Goal: Task Accomplishment & Management: Use online tool/utility

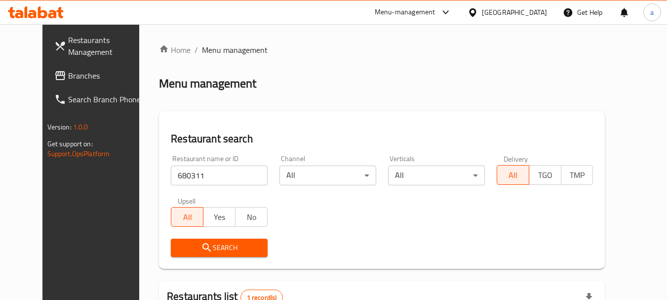
scroll to position [132, 0]
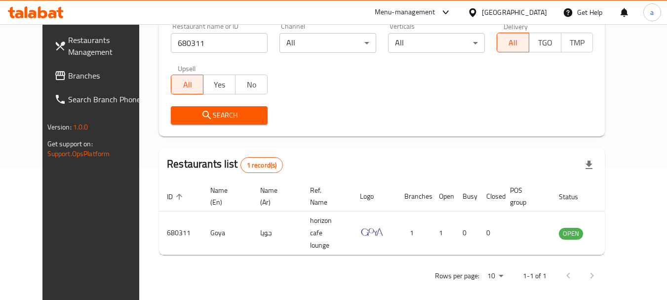
click at [68, 73] on span "Branches" at bounding box center [107, 76] width 78 height 12
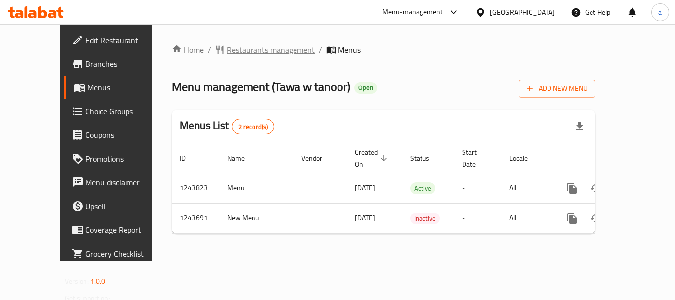
click at [244, 53] on span "Restaurants management" at bounding box center [271, 50] width 88 height 12
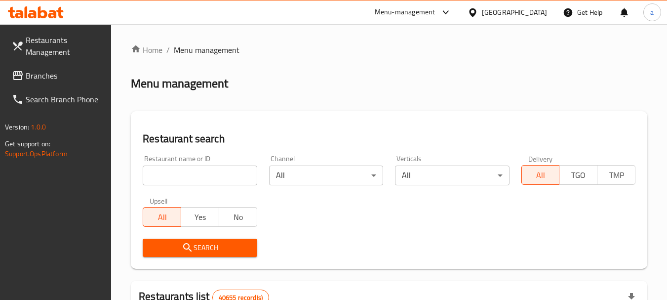
click at [200, 179] on input "search" at bounding box center [200, 175] width 114 height 20
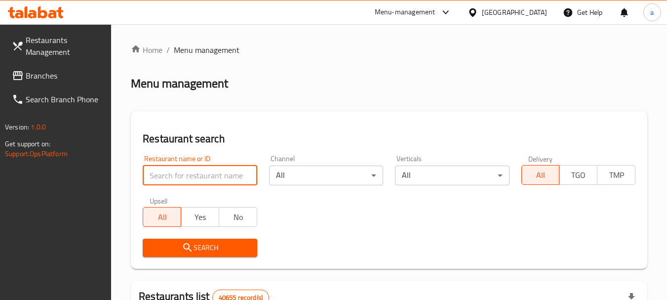
paste input "681711"
type input "681711"
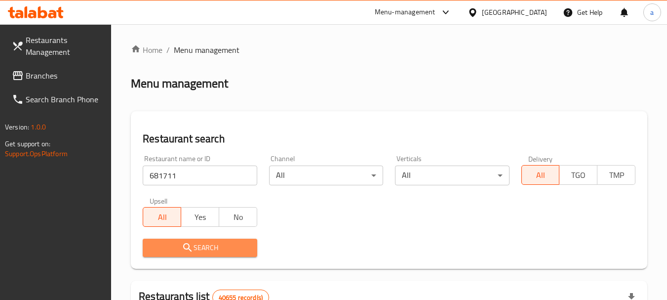
click at [206, 245] on span "Search" at bounding box center [200, 248] width 98 height 12
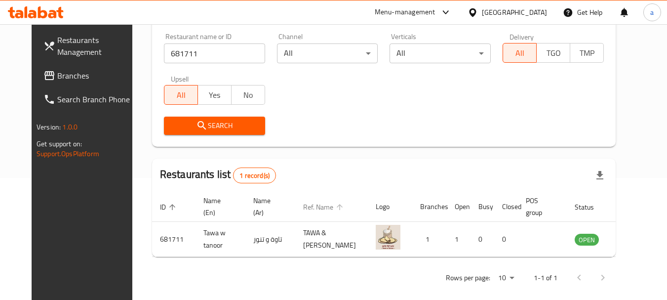
scroll to position [132, 0]
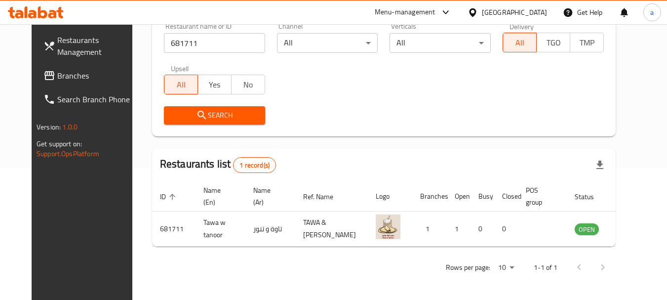
click at [57, 75] on span "Branches" at bounding box center [96, 76] width 78 height 12
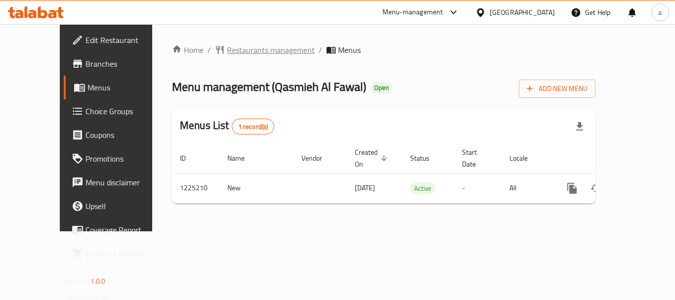
click at [228, 54] on span "Restaurants management" at bounding box center [271, 50] width 88 height 12
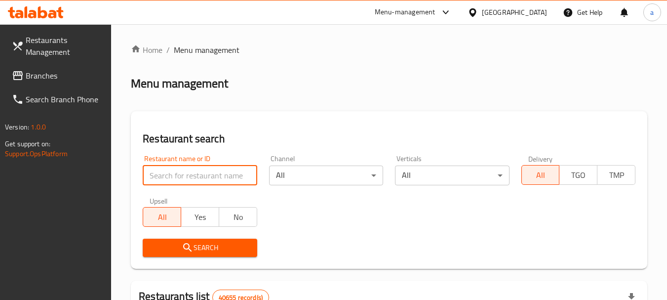
click at [209, 178] on input "search" at bounding box center [200, 175] width 114 height 20
paste input "675211"
type input "675211"
click at [213, 243] on span "Search" at bounding box center [200, 248] width 98 height 12
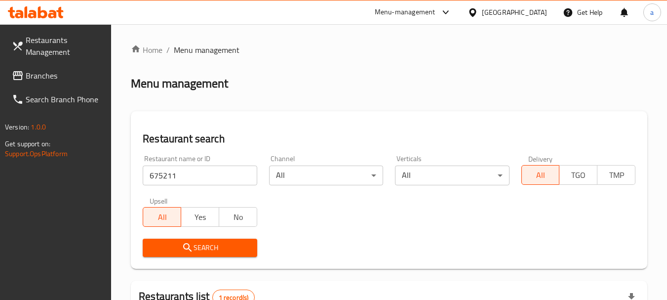
click at [496, 13] on div "[GEOGRAPHIC_DATA]" at bounding box center [514, 12] width 65 height 11
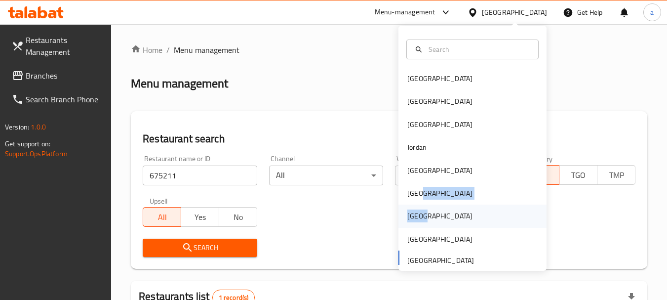
drag, startPoint x: 424, startPoint y: 194, endPoint x: 423, endPoint y: 217, distance: 23.2
click at [423, 217] on div "Bahrain Egypt Iraq Jordan Kuwait Oman Qatar Saudi Arabia United Arab Emirates" at bounding box center [473, 168] width 148 height 203
click at [410, 217] on div "Qatar" at bounding box center [440, 215] width 65 height 11
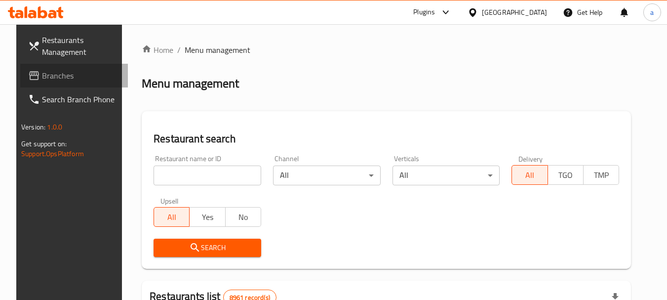
click at [60, 69] on link "Branches" at bounding box center [74, 76] width 108 height 24
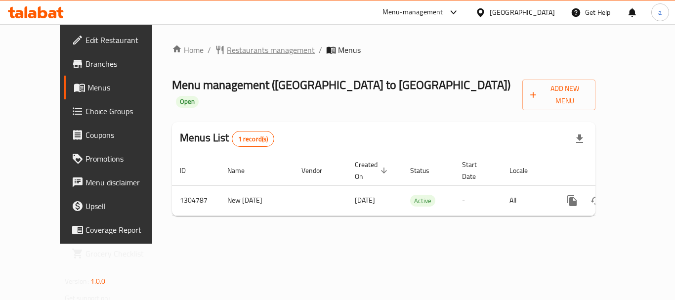
click at [243, 52] on span "Restaurants management" at bounding box center [271, 50] width 88 height 12
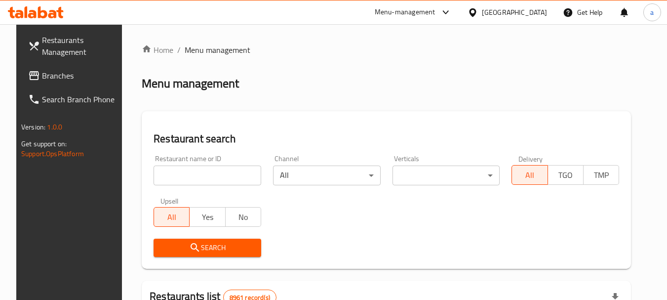
click at [192, 178] on input "search" at bounding box center [208, 175] width 108 height 20
paste input "703418"
type input "703418"
click at [201, 250] on span "Search" at bounding box center [208, 248] width 92 height 12
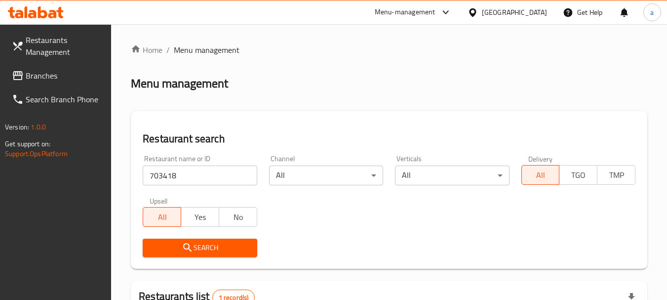
scroll to position [141, 0]
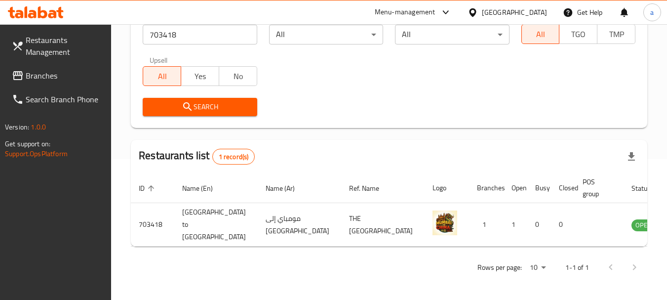
click at [515, 9] on div "Qatar" at bounding box center [507, 12] width 95 height 24
click at [478, 14] on icon at bounding box center [473, 12] width 10 height 10
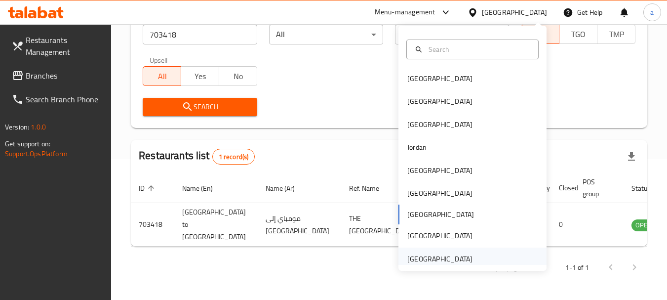
click at [442, 258] on div "[GEOGRAPHIC_DATA]" at bounding box center [440, 258] width 65 height 11
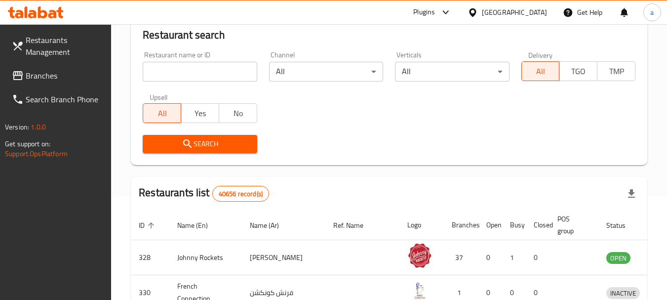
scroll to position [141, 0]
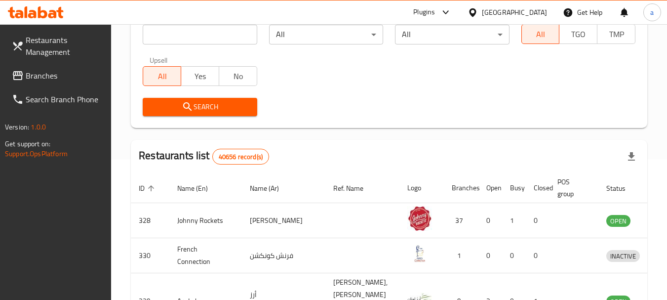
click at [53, 73] on span "Branches" at bounding box center [65, 76] width 78 height 12
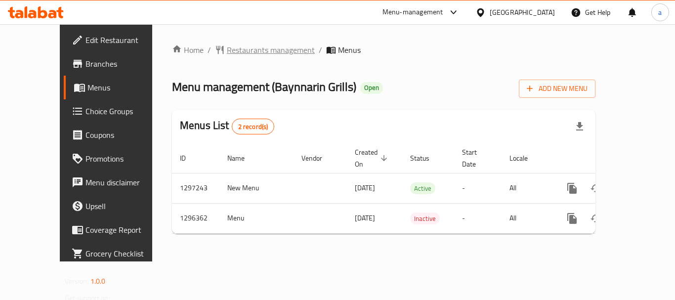
click at [232, 52] on span "Restaurants management" at bounding box center [271, 50] width 88 height 12
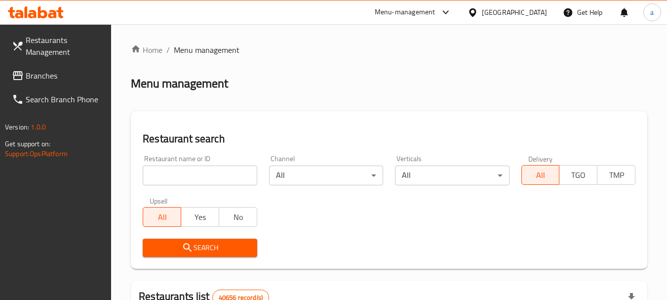
click at [190, 168] on input "search" at bounding box center [200, 175] width 114 height 20
paste input "699949"
type input "699949"
click at [240, 246] on span "Search" at bounding box center [200, 248] width 98 height 12
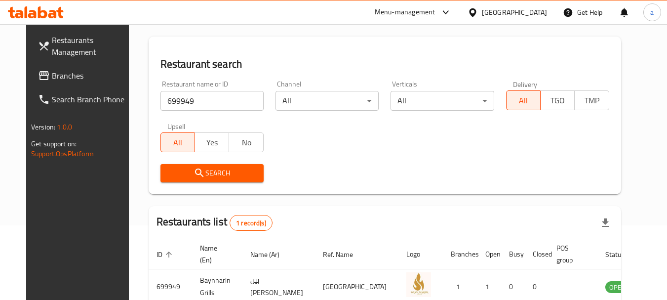
scroll to position [132, 0]
